Goal: Check status: Check status

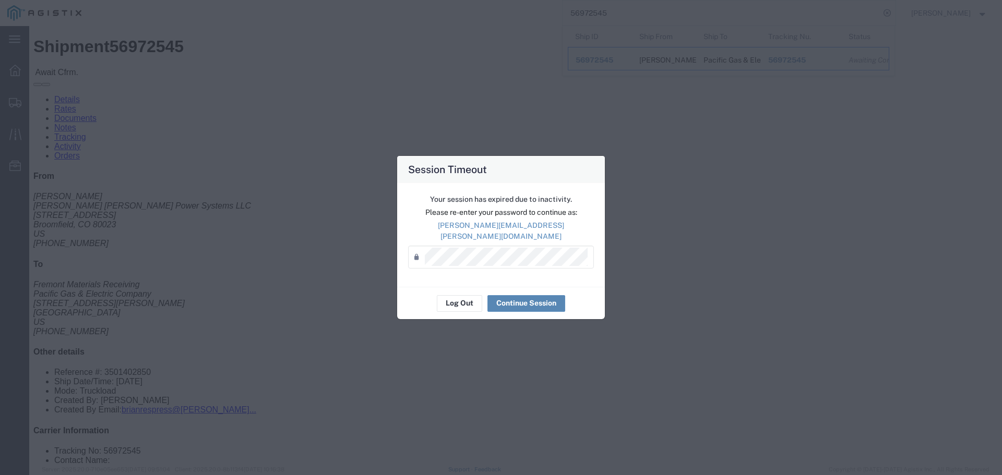
drag, startPoint x: 545, startPoint y: 295, endPoint x: 535, endPoint y: 292, distance: 9.9
click at [542, 295] on button "Continue Session" at bounding box center [526, 303] width 78 height 17
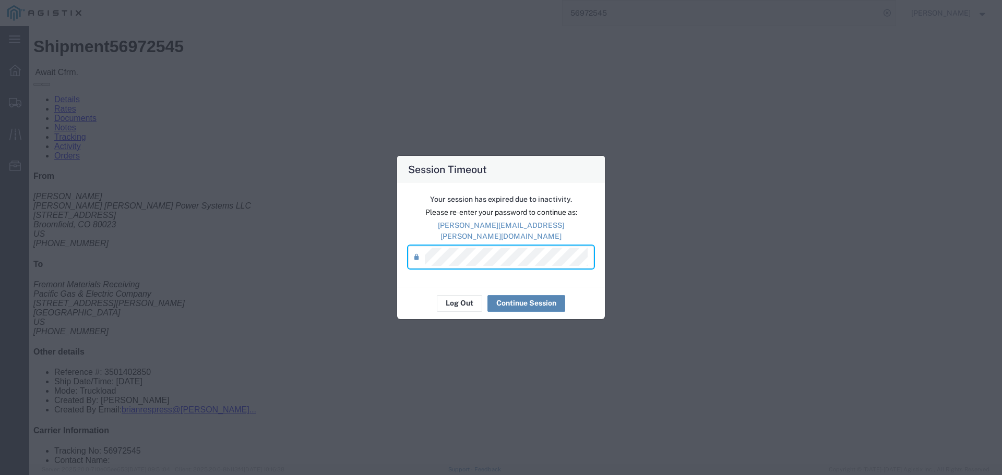
click at [509, 295] on button "Continue Session" at bounding box center [526, 303] width 78 height 17
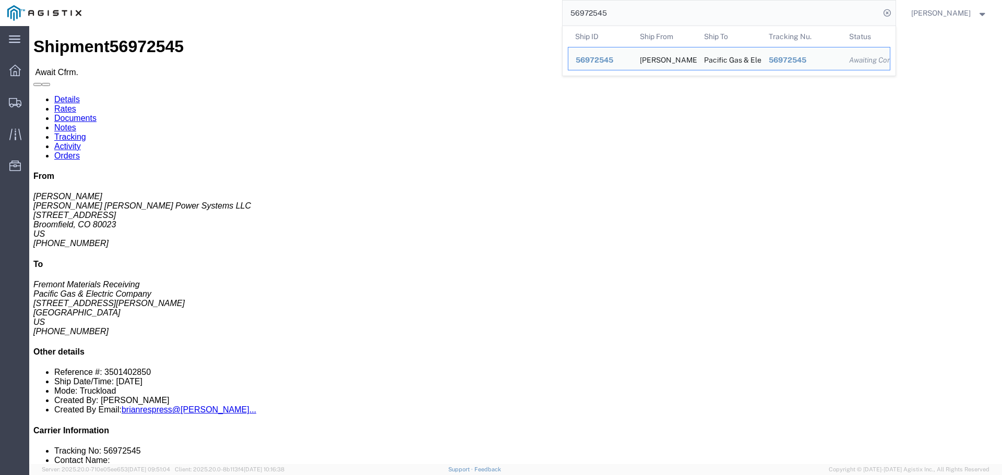
drag, startPoint x: 641, startPoint y: 14, endPoint x: 483, endPoint y: 9, distance: 158.1
click at [483, 9] on div "56972545 Ship ID Ship From Ship To Tracking Nu. Status Ship ID 56972545 Ship Fr…" at bounding box center [492, 13] width 806 height 26
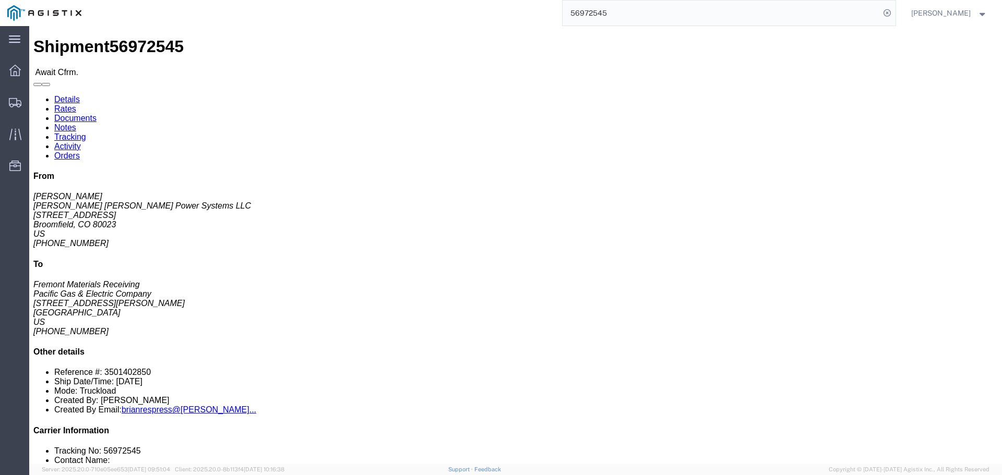
paste input "29436994"
type input "529436994"
